Goal: Information Seeking & Learning: Learn about a topic

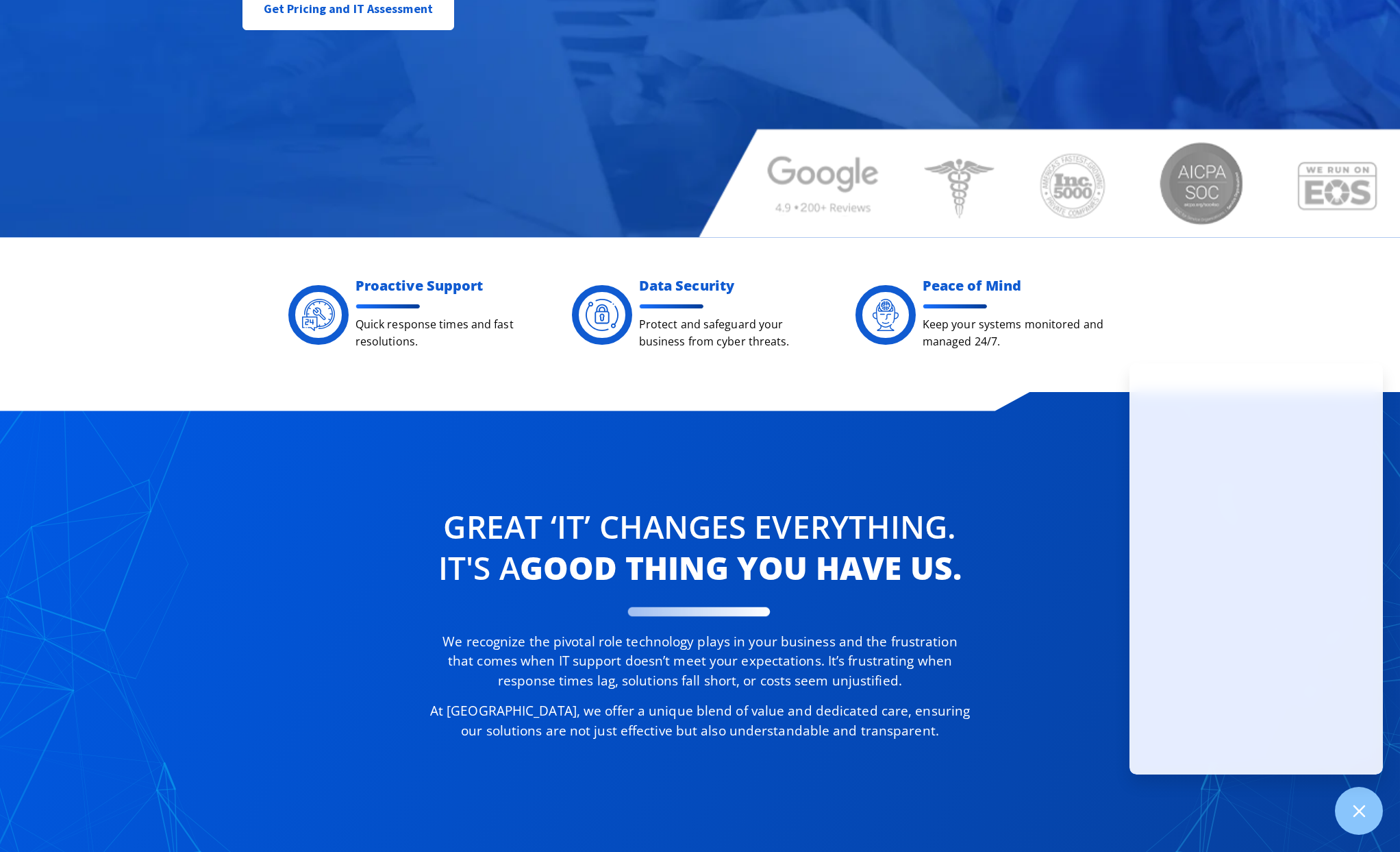
scroll to position [617, 0]
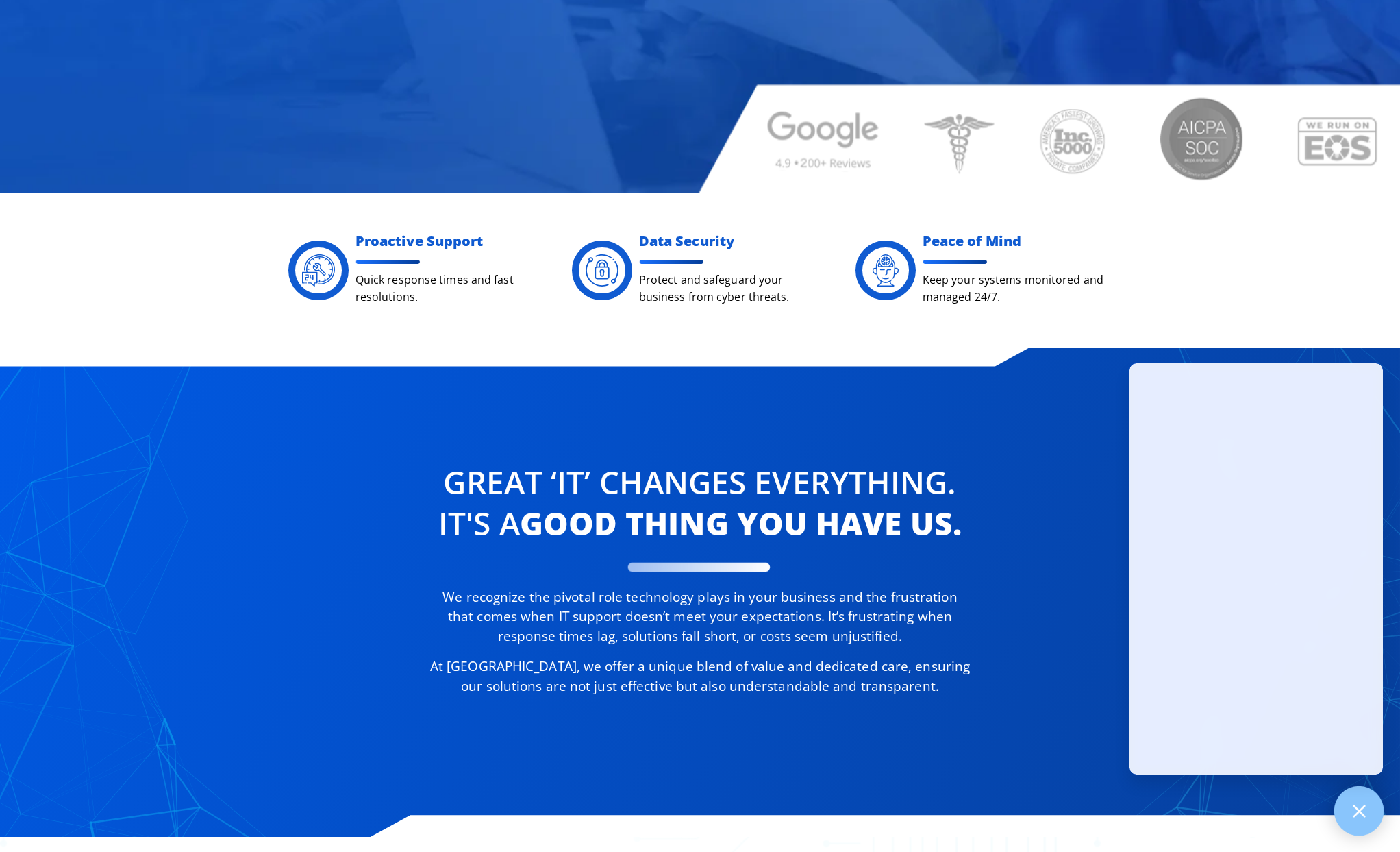
click at [1344, 819] on div at bounding box center [1359, 811] width 50 height 50
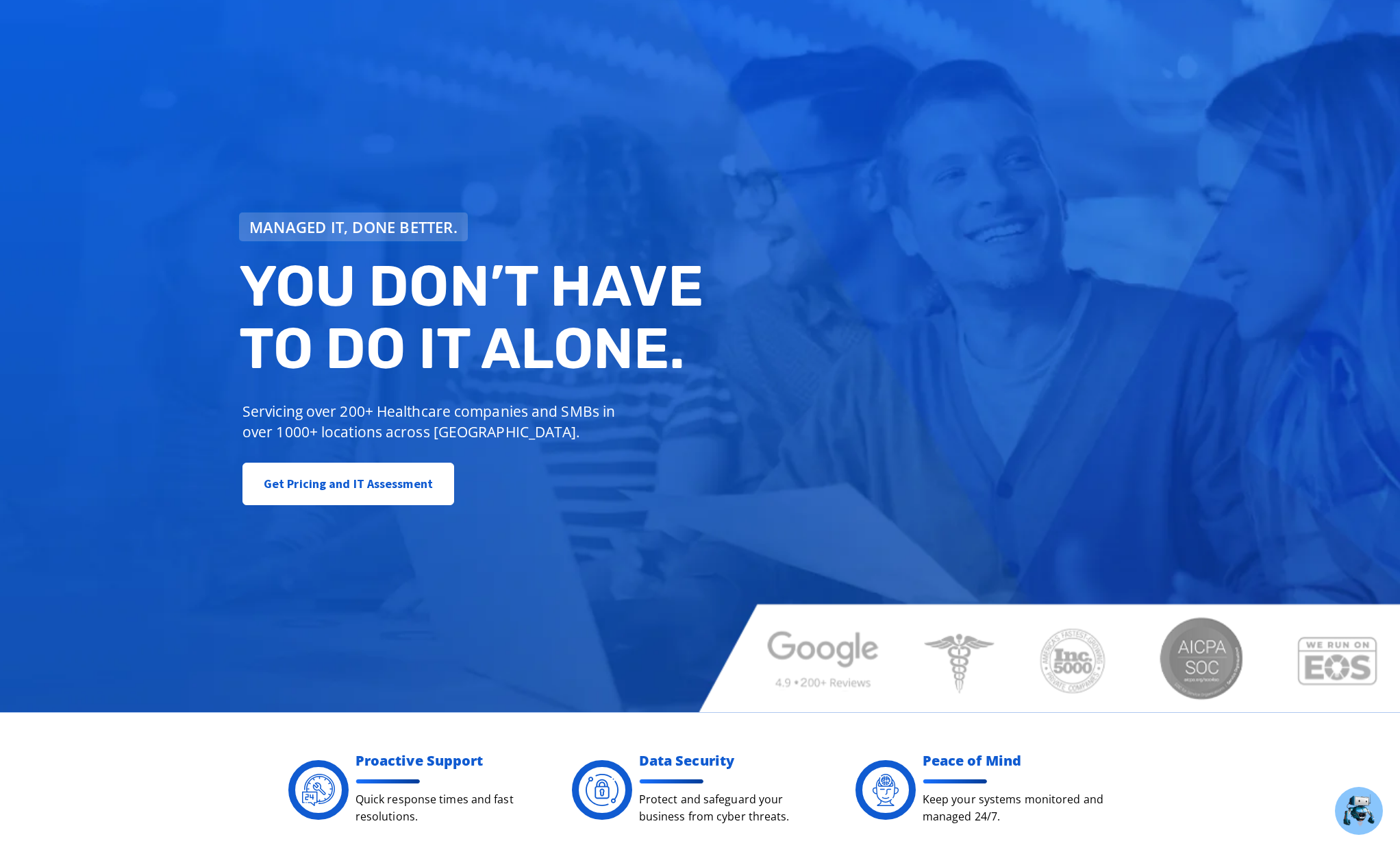
scroll to position [0, 0]
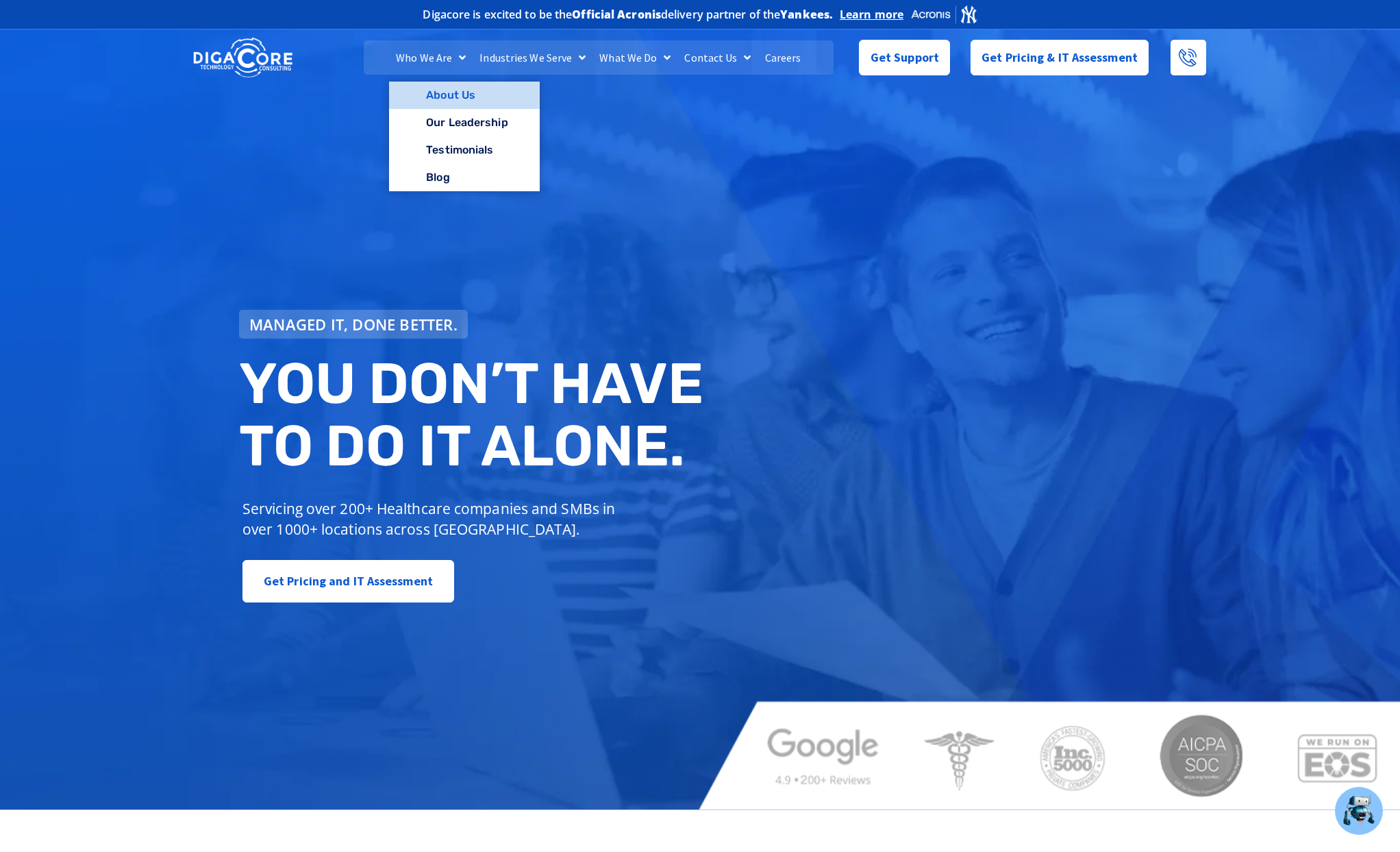
click at [450, 92] on link "About Us" at bounding box center [464, 95] width 150 height 27
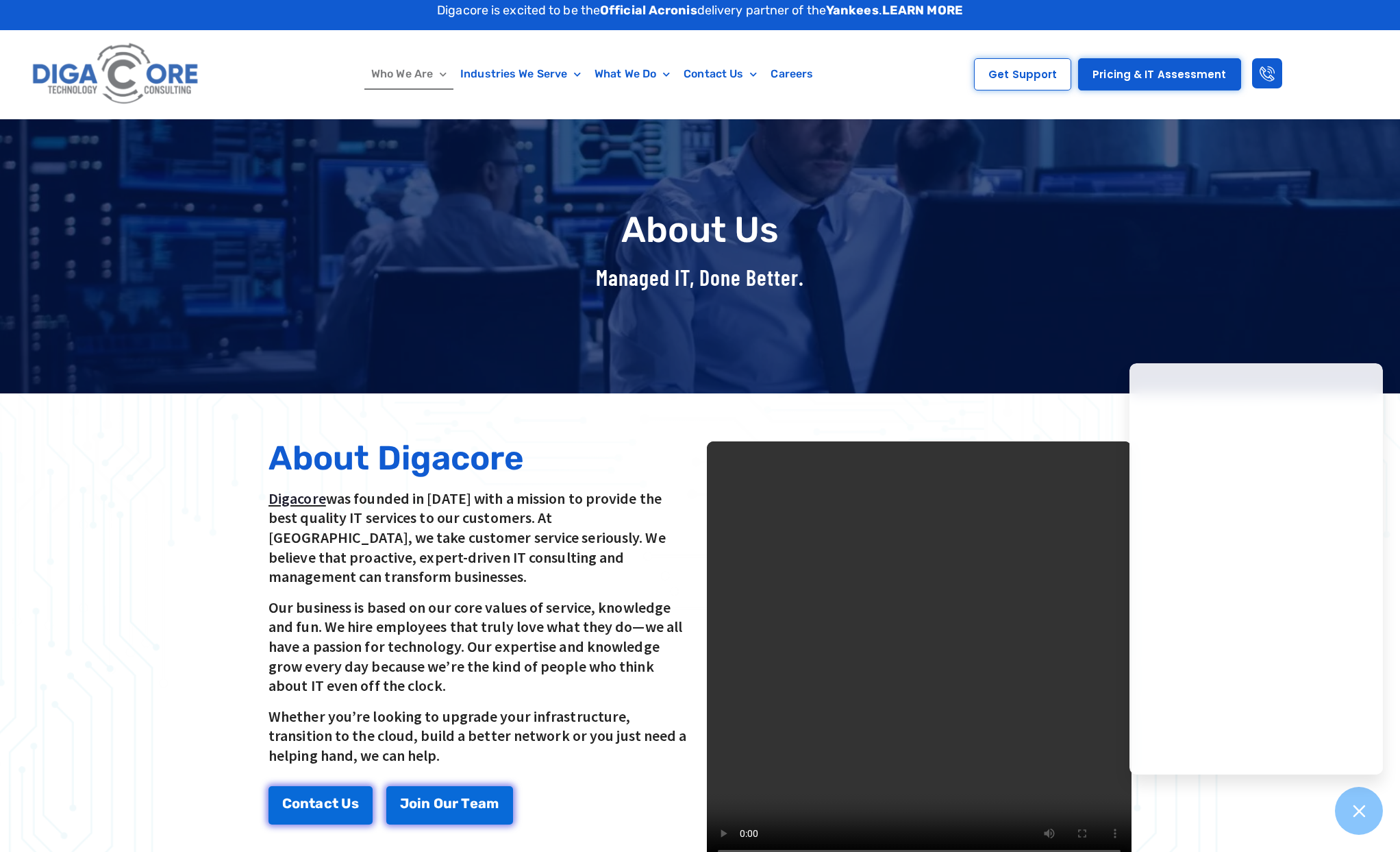
scroll to position [12, 0]
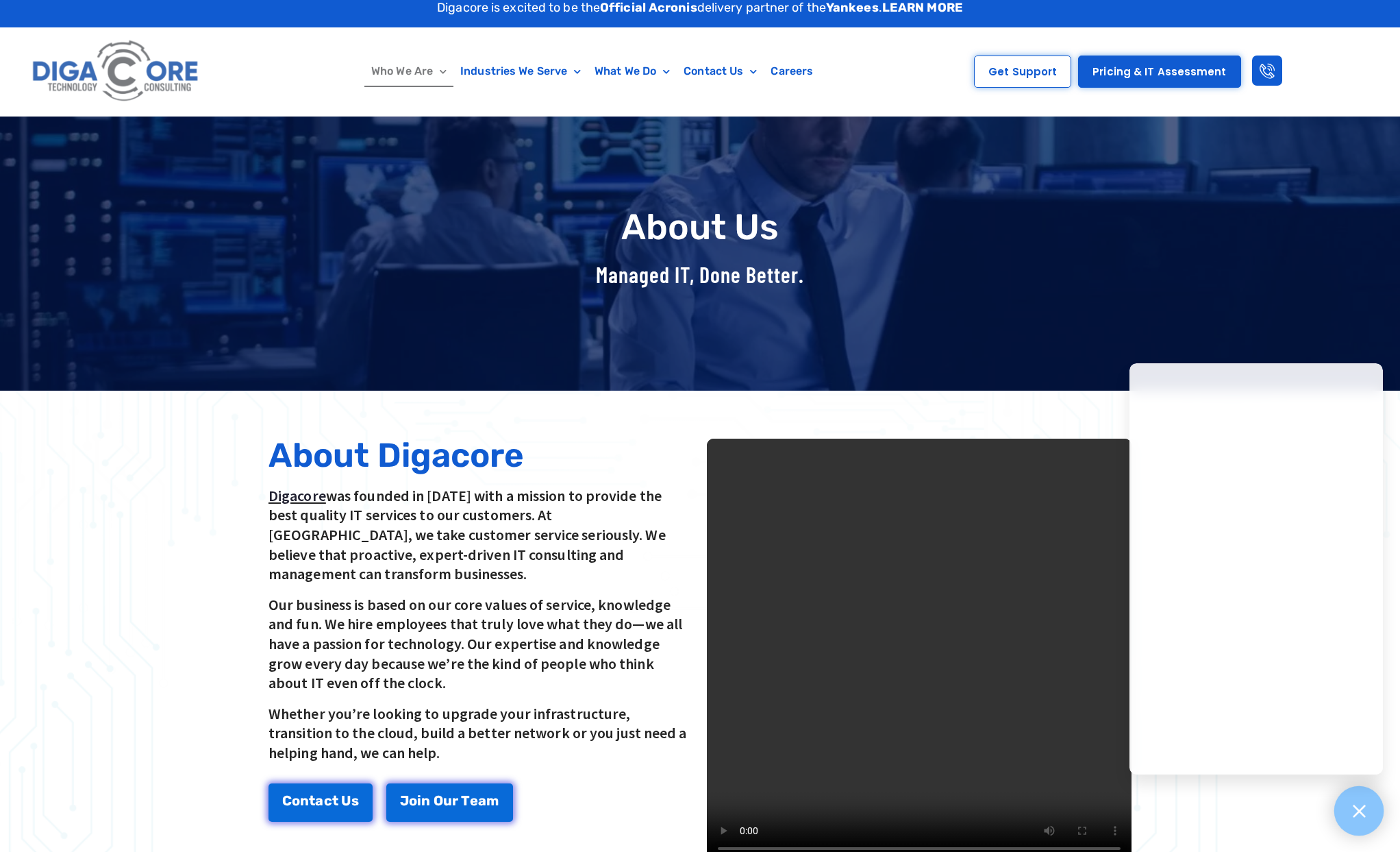
click at [1338, 814] on div at bounding box center [1359, 811] width 50 height 50
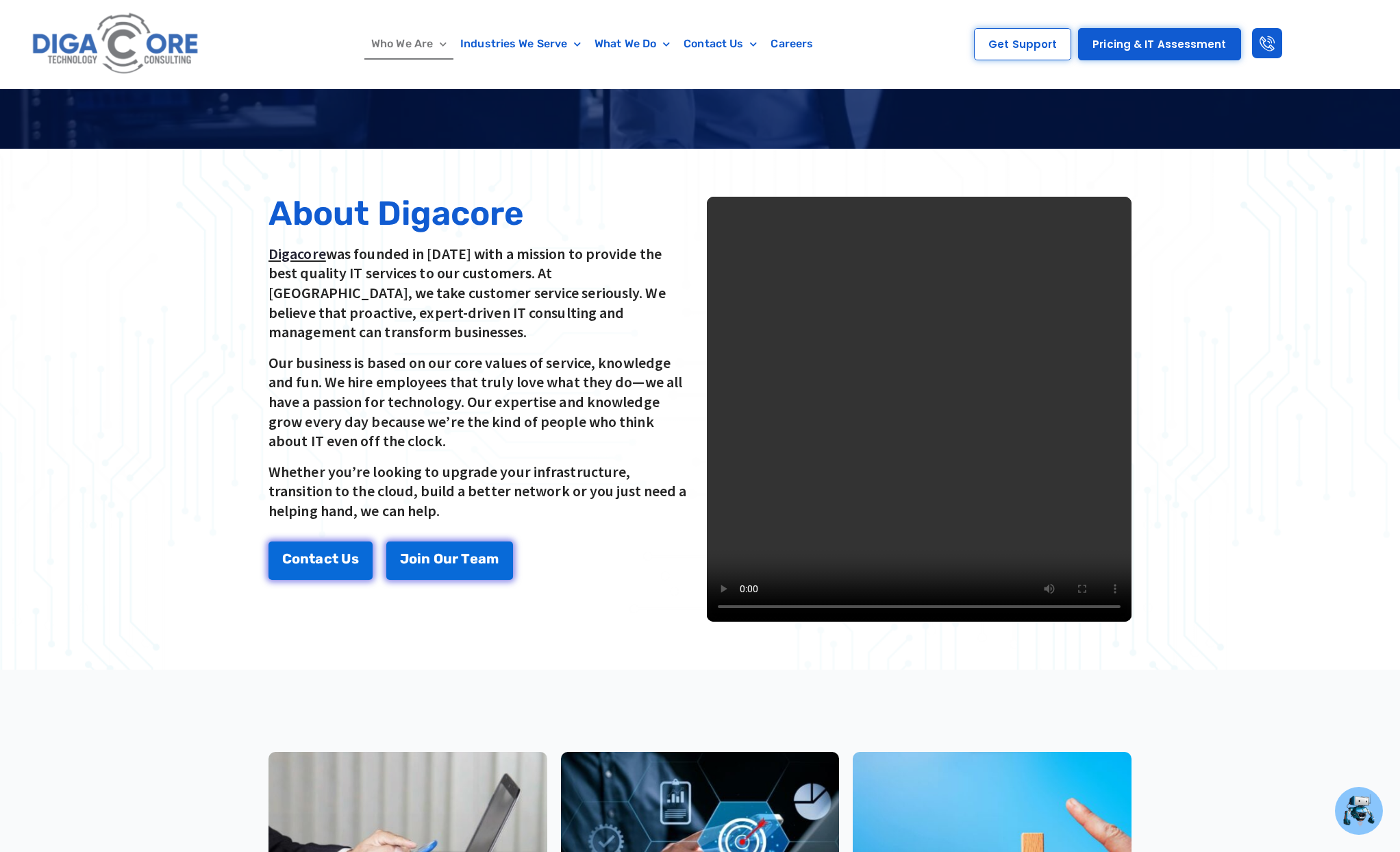
scroll to position [0, 0]
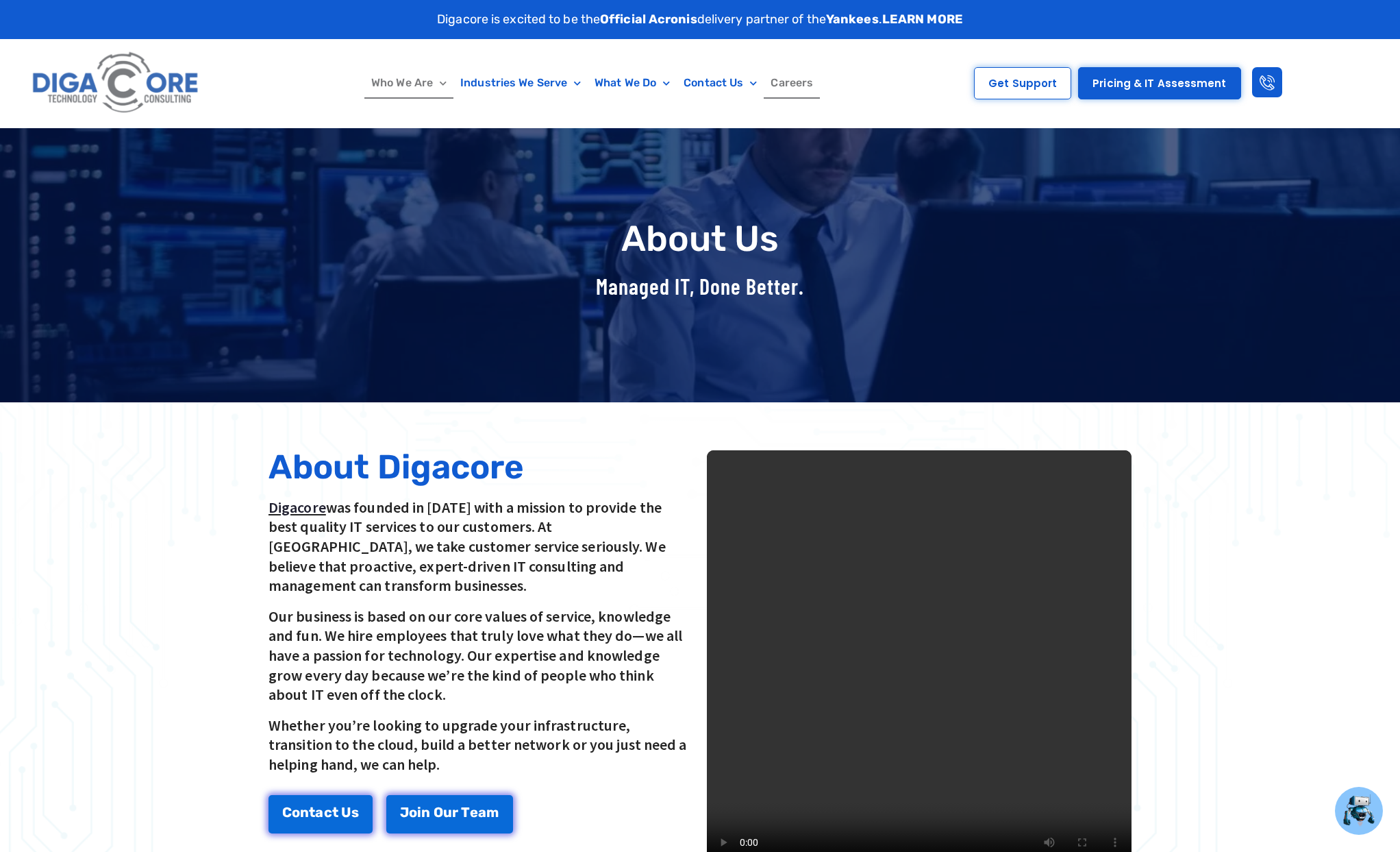
click at [795, 91] on link "Careers" at bounding box center [792, 83] width 56 height 32
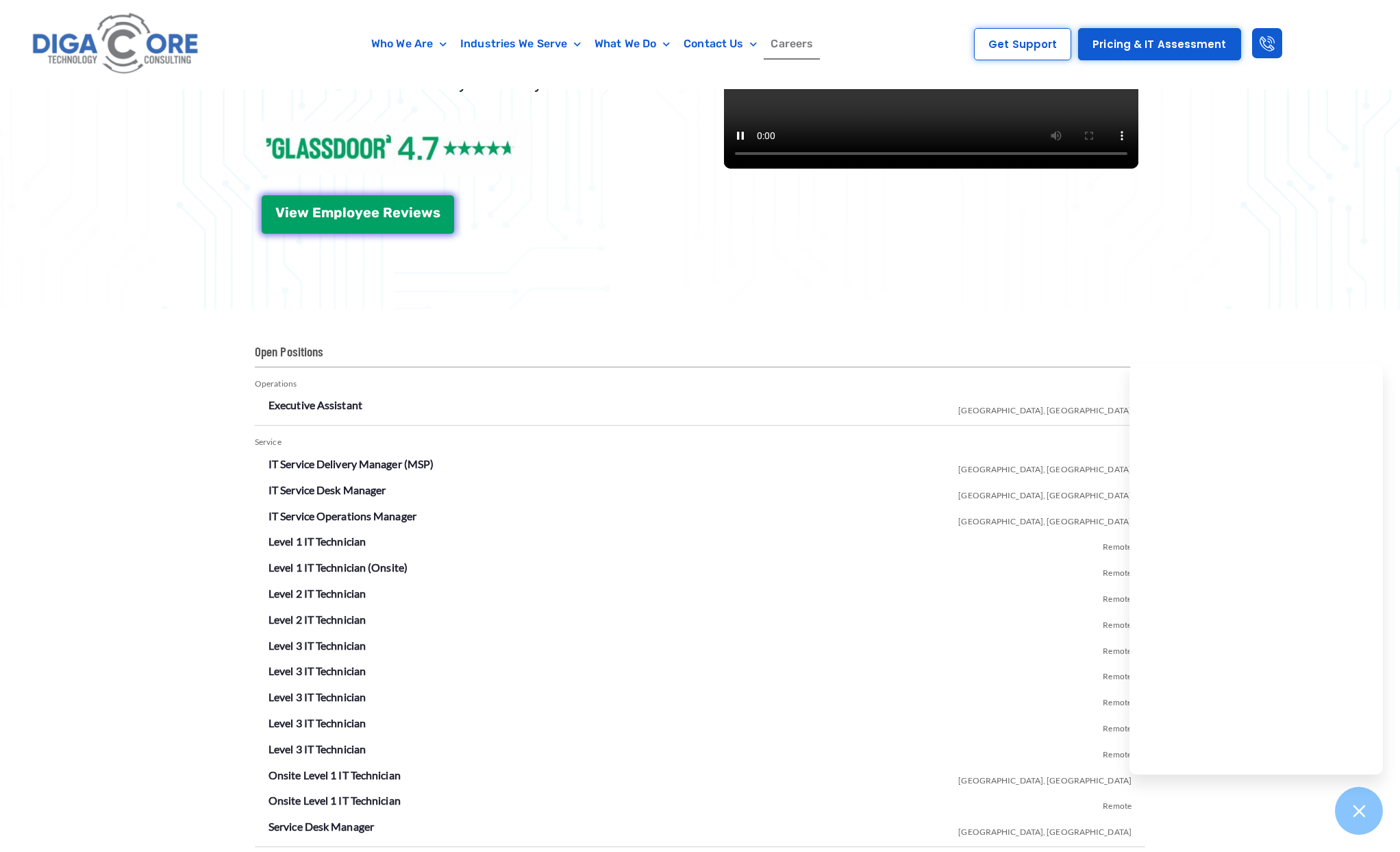
scroll to position [2315, 0]
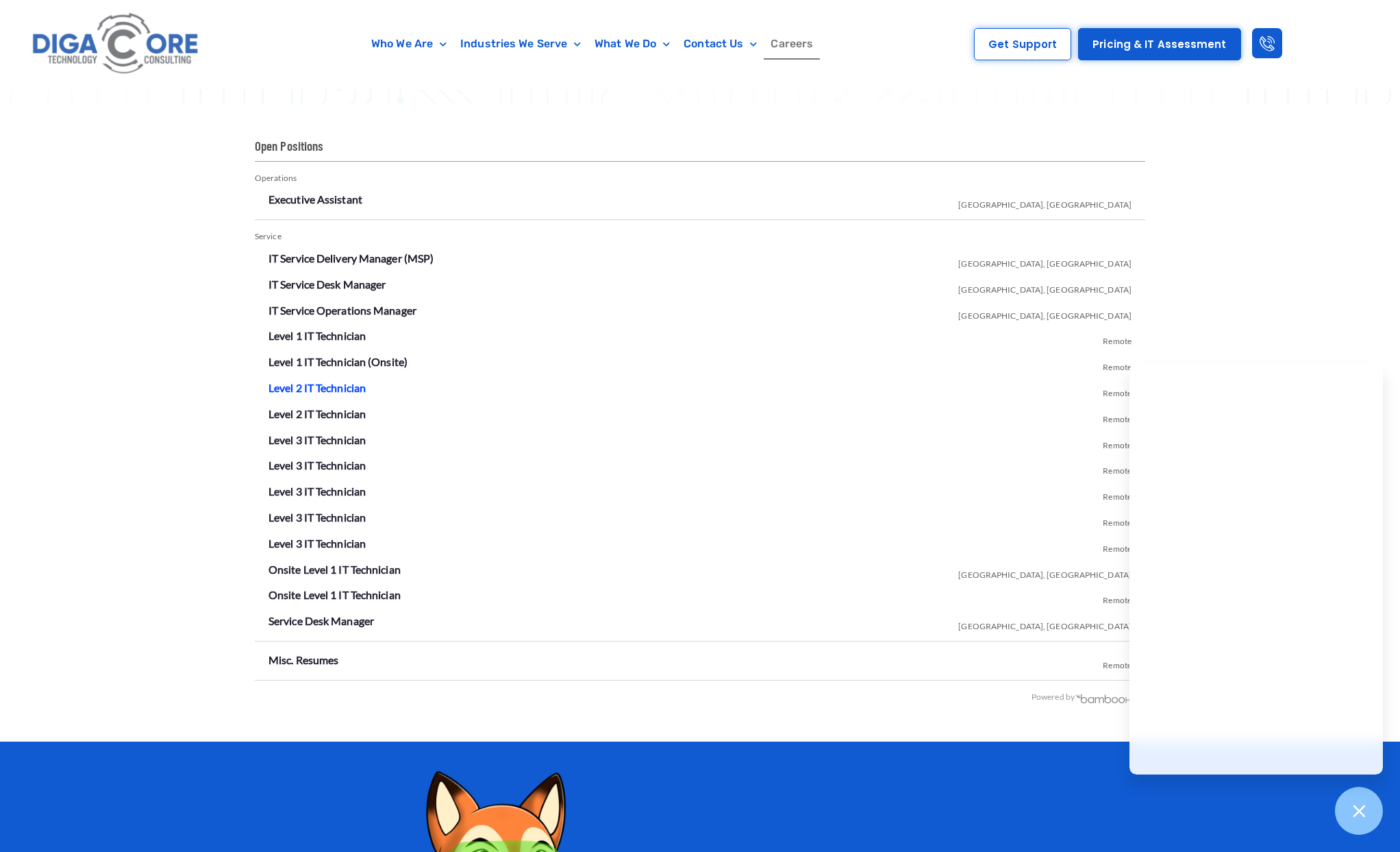
click at [327, 387] on link "Level 2 IT Technician" at bounding box center [317, 387] width 97 height 13
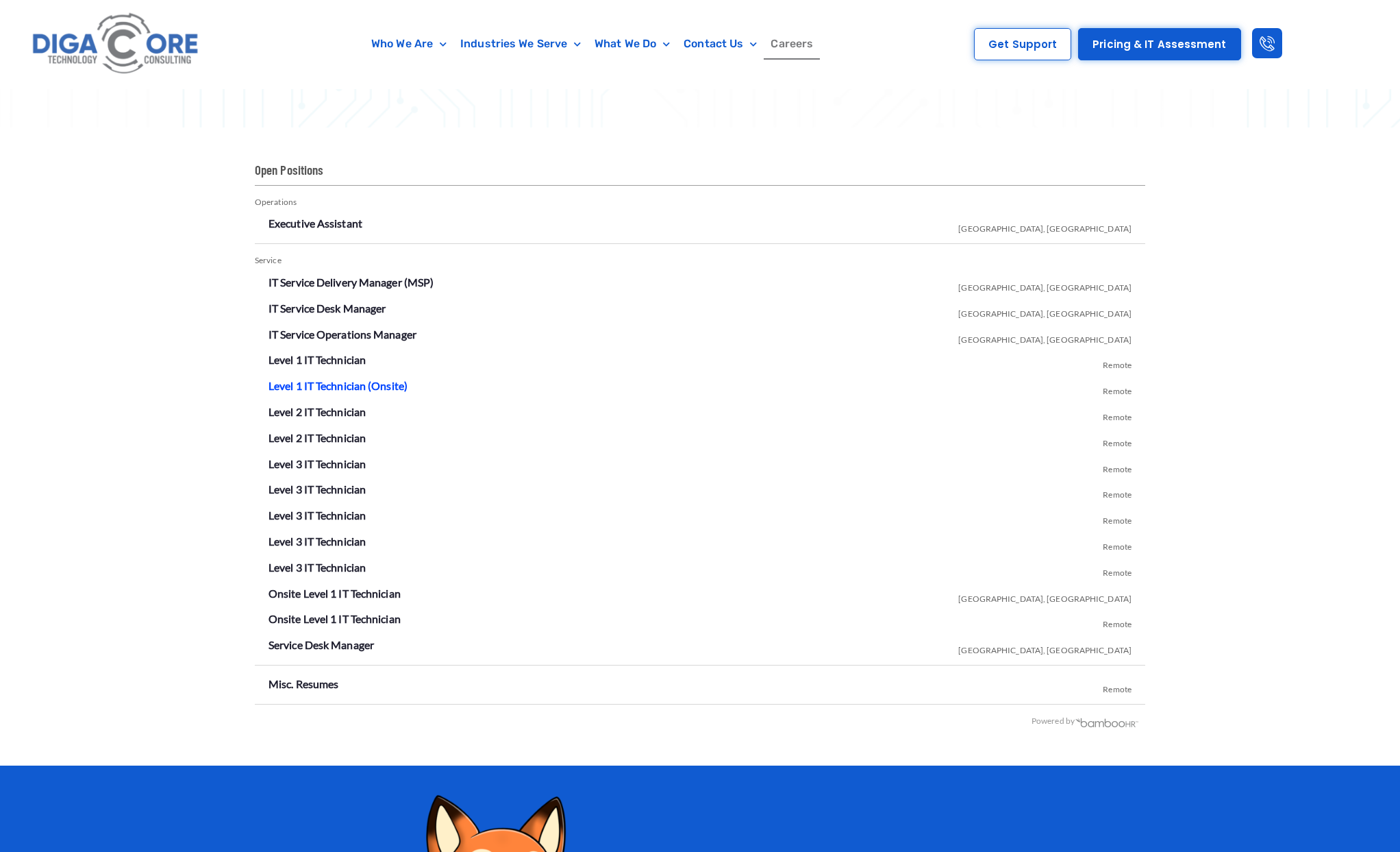
scroll to position [2315, 0]
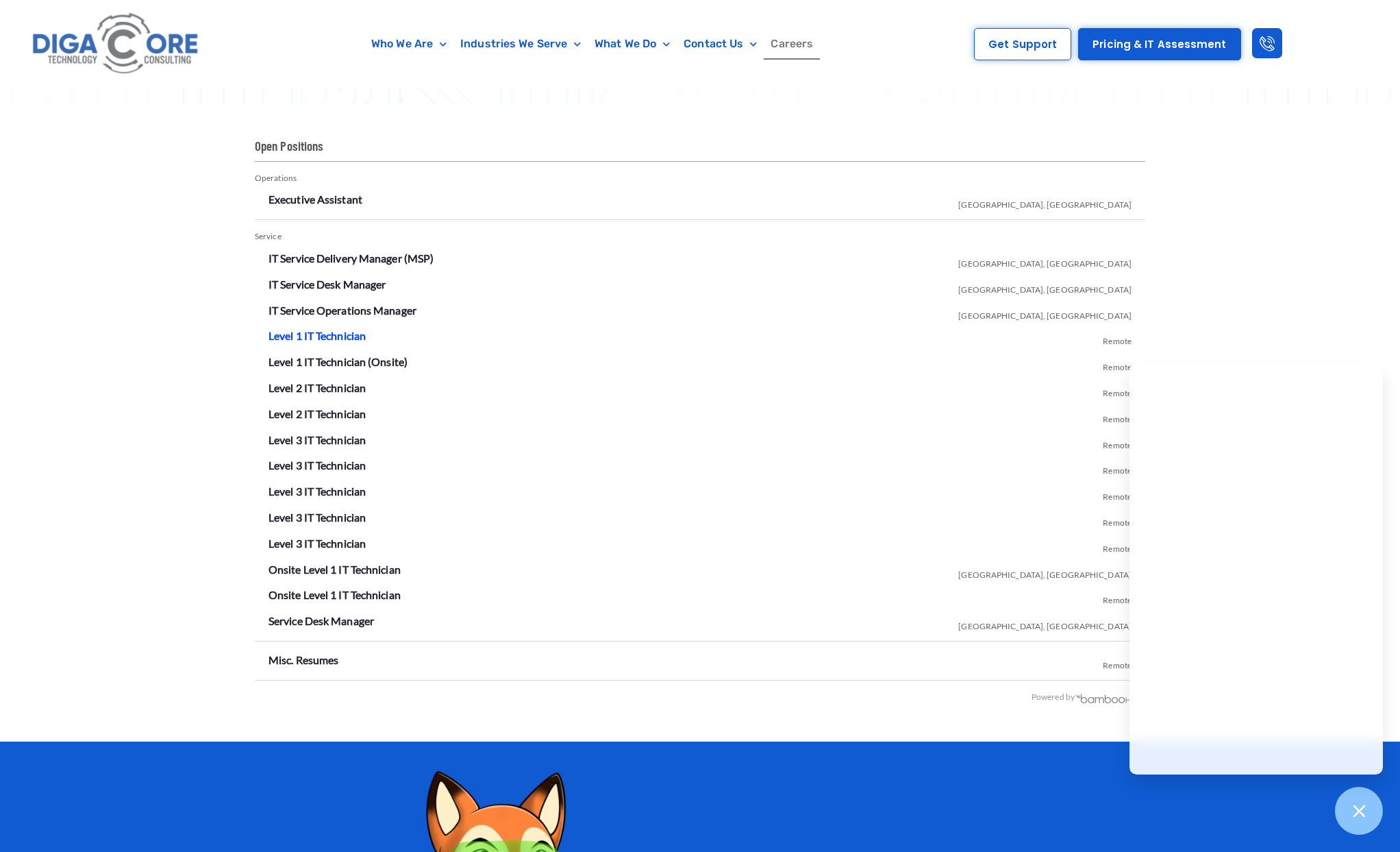
click at [346, 341] on link "Level 1 IT Technician" at bounding box center [317, 335] width 97 height 13
